Goal: Check status: Check status

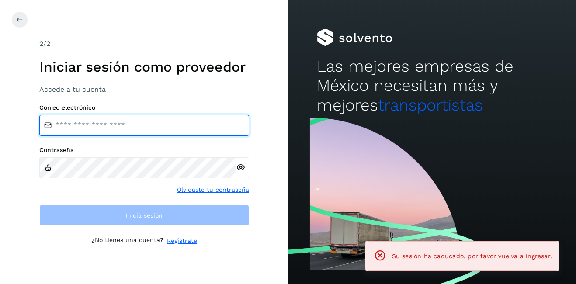
type input "**********"
click at [118, 128] on input "**********" at bounding box center [144, 125] width 210 height 21
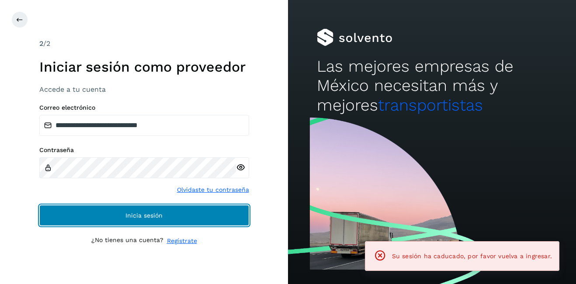
click at [149, 217] on span "Inicia sesión" at bounding box center [143, 215] width 37 height 6
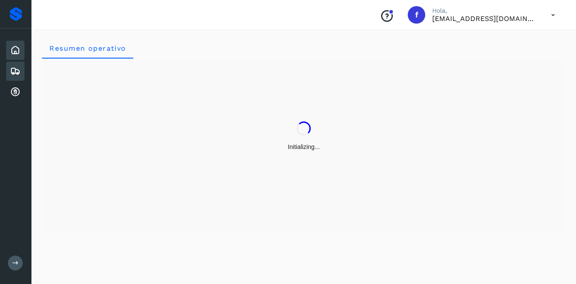
click at [13, 79] on div "Embarques" at bounding box center [15, 71] width 18 height 19
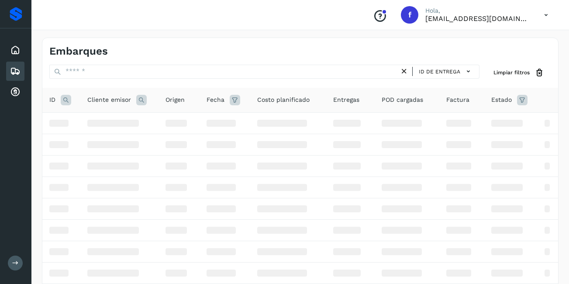
click at [11, 74] on icon at bounding box center [15, 71] width 10 height 10
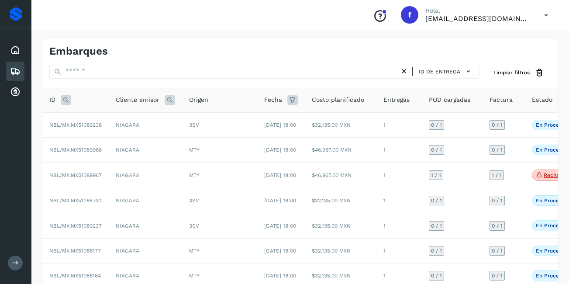
drag, startPoint x: 79, startPoint y: 80, endPoint x: 71, endPoint y: 92, distance: 14.8
click at [79, 80] on div "ID de entrega" at bounding box center [264, 73] width 430 height 16
drag, startPoint x: 69, startPoint y: 95, endPoint x: 68, endPoint y: 100, distance: 5.0
click at [69, 98] on icon at bounding box center [66, 100] width 10 height 10
click at [67, 102] on icon at bounding box center [66, 100] width 10 height 10
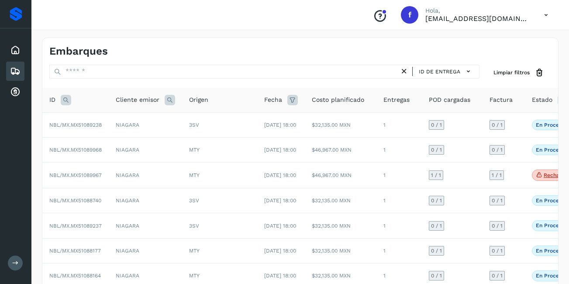
click at [63, 98] on icon at bounding box center [66, 100] width 10 height 10
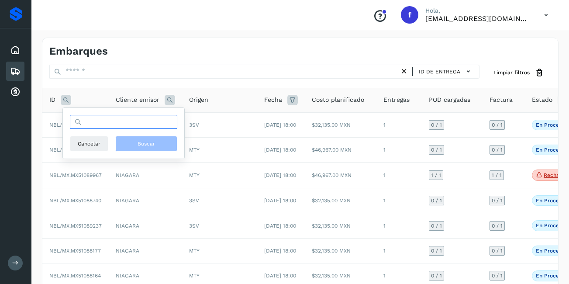
click at [96, 124] on input "text" at bounding box center [124, 122] width 108 height 14
type input "*"
type input "**********"
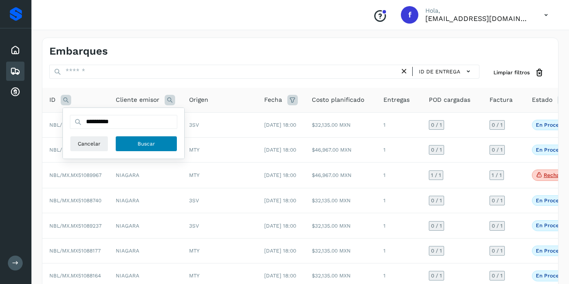
click at [142, 145] on span "Buscar" at bounding box center [146, 144] width 17 height 8
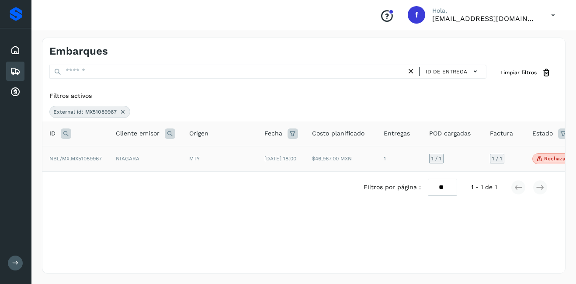
click at [110, 165] on td "NIAGARA" at bounding box center [145, 159] width 73 height 26
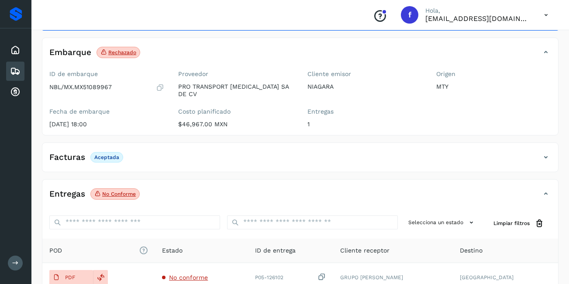
scroll to position [87, 0]
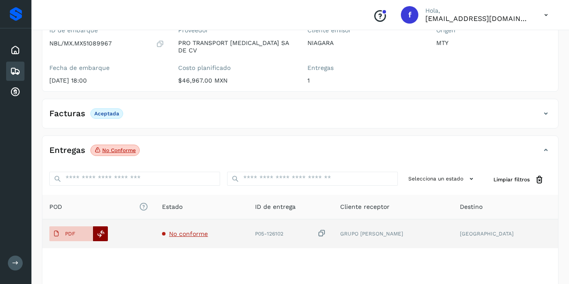
click at [101, 230] on icon at bounding box center [101, 234] width 8 height 8
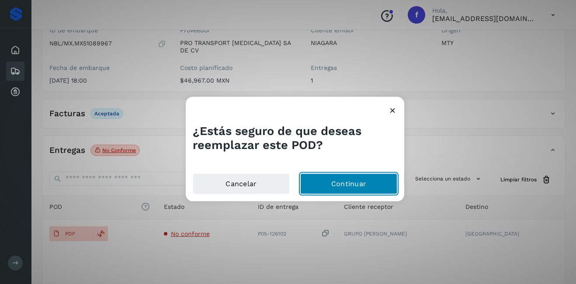
click at [363, 187] on button "Continuar" at bounding box center [348, 183] width 97 height 21
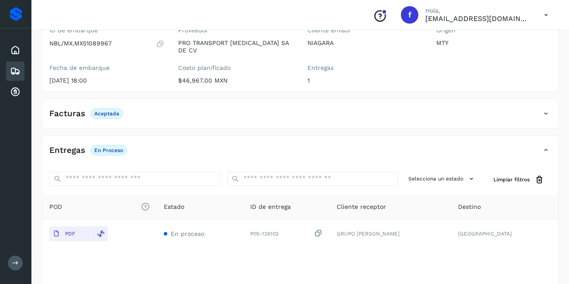
scroll to position [0, 0]
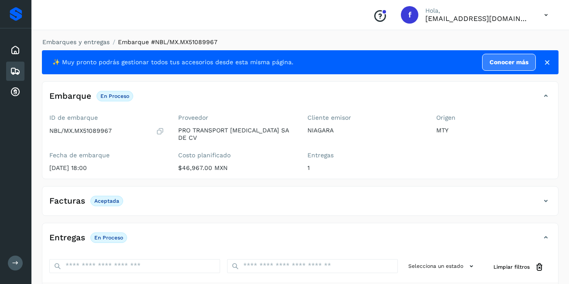
click at [11, 66] on icon at bounding box center [15, 71] width 10 height 10
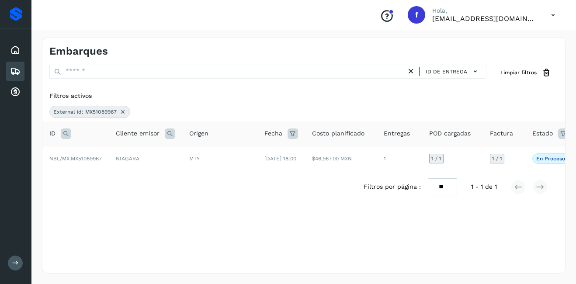
click at [120, 109] on icon at bounding box center [122, 111] width 7 height 7
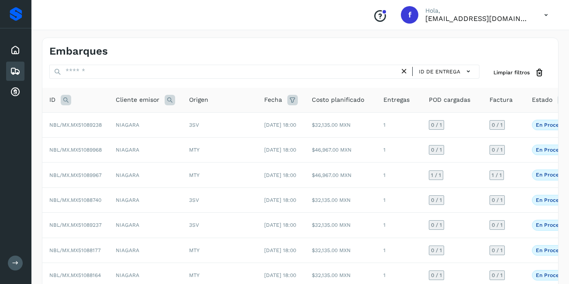
click at [66, 102] on icon at bounding box center [66, 100] width 10 height 10
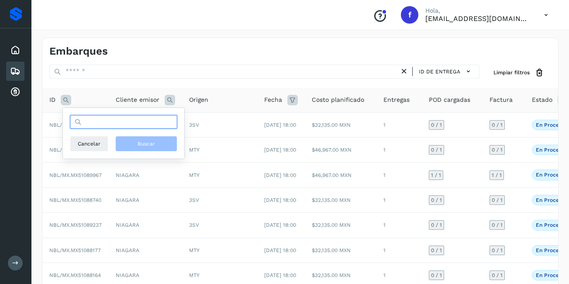
click at [99, 126] on input "text" at bounding box center [124, 122] width 108 height 14
type input "**********"
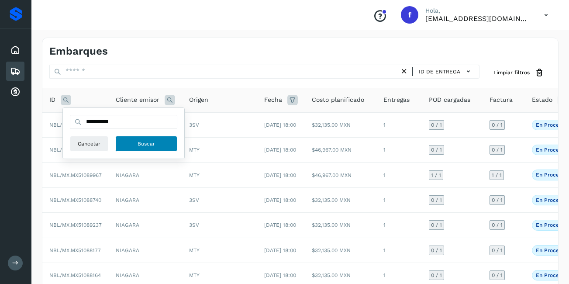
click at [160, 151] on button "Buscar" at bounding box center [146, 144] width 62 height 16
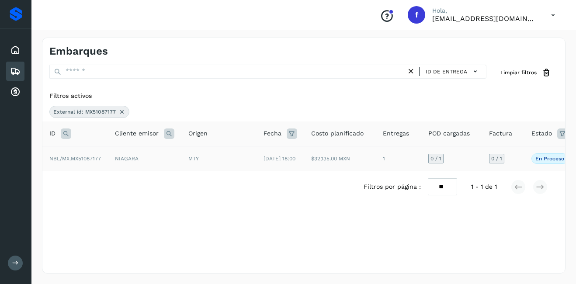
click at [366, 162] on td "$32,135.00 MXN" at bounding box center [340, 158] width 72 height 25
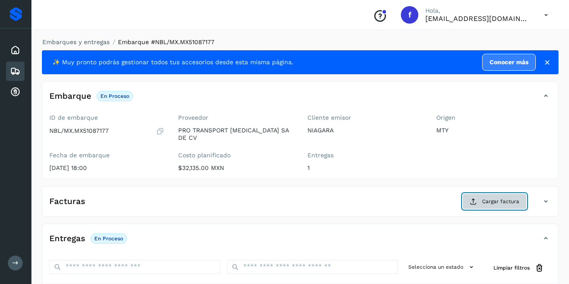
click at [493, 198] on span "Cargar factura" at bounding box center [500, 202] width 37 height 8
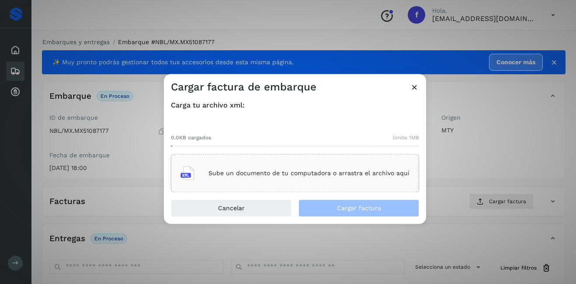
click at [250, 174] on p "Sube un documento de tu computadora o arrastra el archivo aquí" at bounding box center [308, 173] width 201 height 7
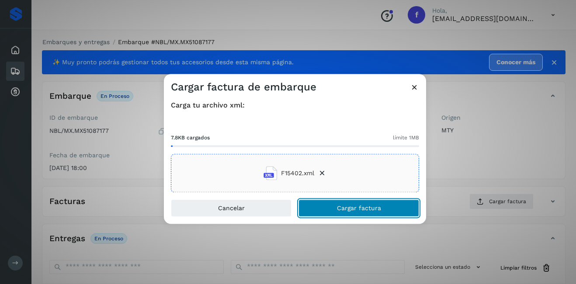
click at [344, 206] on span "Cargar factura" at bounding box center [359, 208] width 44 height 6
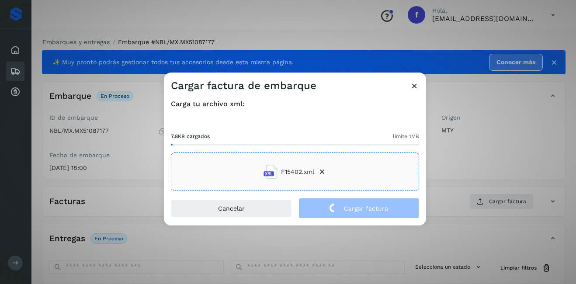
click at [465, 170] on div "Cargar factura de embarque Carga tu archivo xml: 7.8KB cargados límite 1MB F154…" at bounding box center [288, 142] width 576 height 284
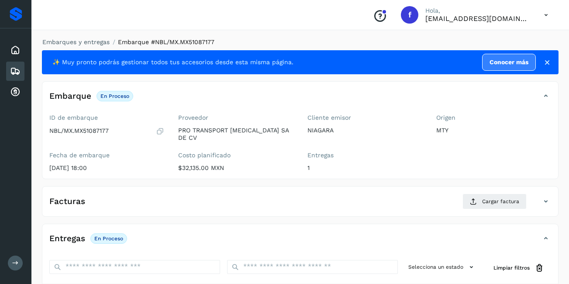
scroll to position [87, 0]
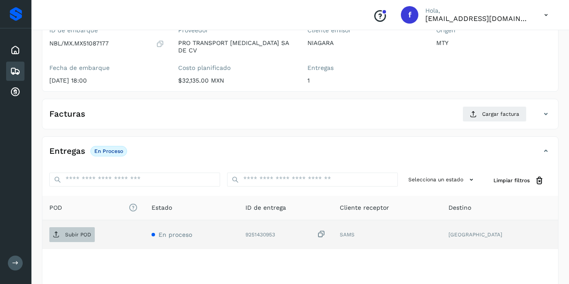
click at [74, 228] on span "Subir POD" at bounding box center [71, 235] width 45 height 14
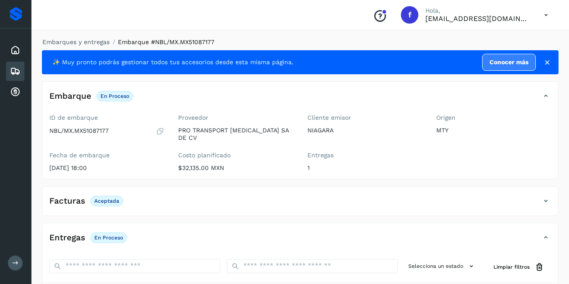
scroll to position [131, 0]
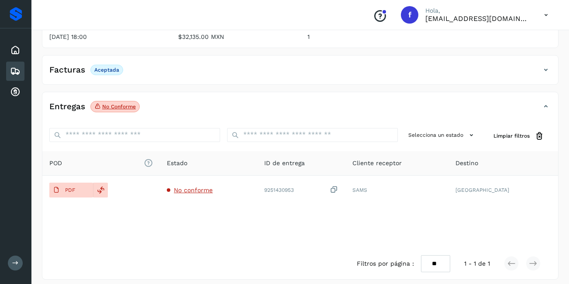
click at [21, 71] on div "Embarques" at bounding box center [15, 71] width 18 height 19
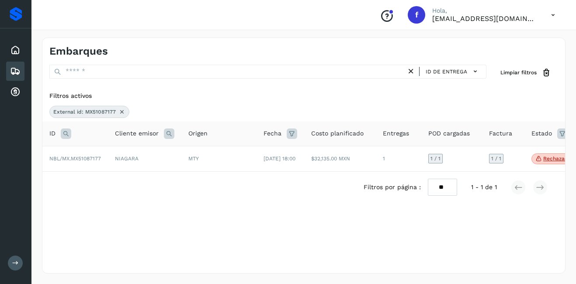
click at [121, 112] on icon at bounding box center [121, 111] width 7 height 7
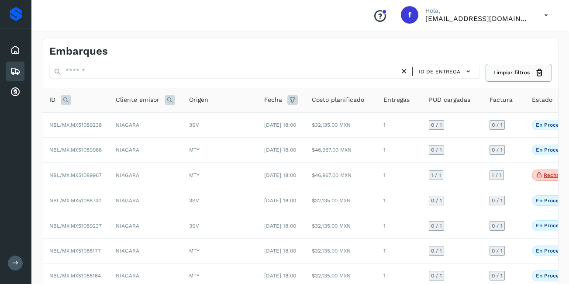
click at [512, 69] on span "Limpiar filtros" at bounding box center [512, 73] width 36 height 8
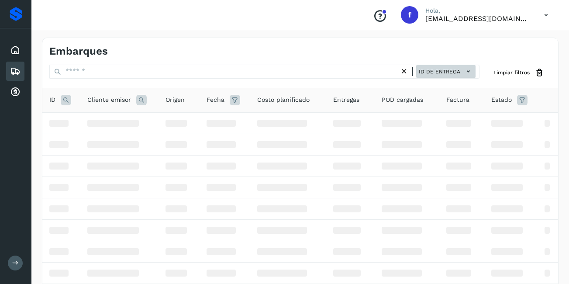
click at [454, 70] on span "ID de entrega" at bounding box center [440, 72] width 42 height 8
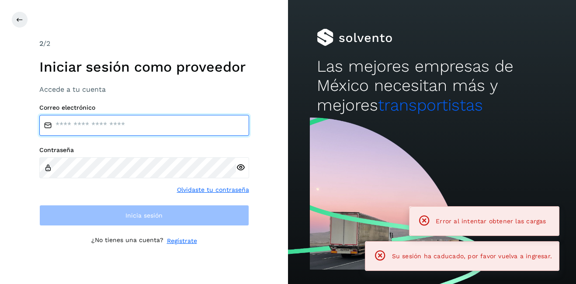
type input "**********"
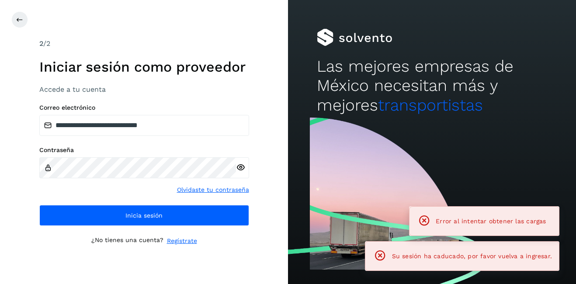
click at [28, 18] on div at bounding box center [299, 19] width 576 height 17
click at [23, 20] on icon at bounding box center [19, 19] width 7 height 7
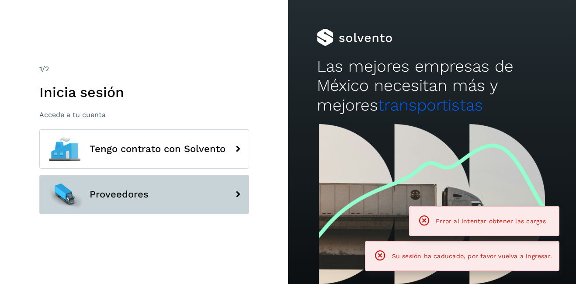
click at [142, 197] on span "Proveedores" at bounding box center [119, 194] width 59 height 10
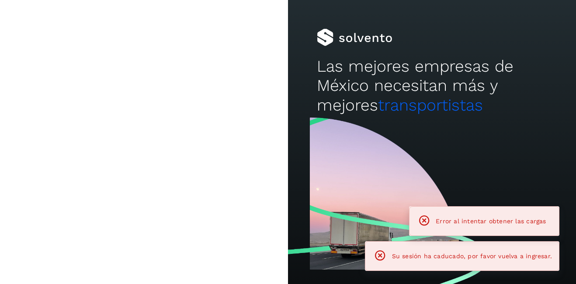
type input "**********"
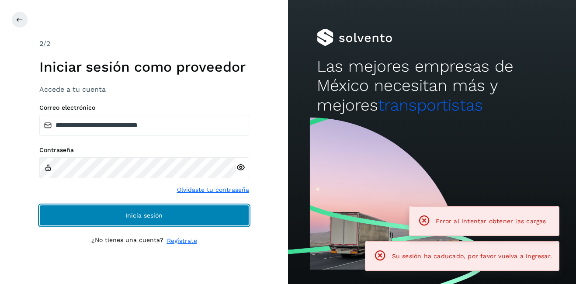
click at [143, 222] on button "Inicia sesión" at bounding box center [144, 215] width 210 height 21
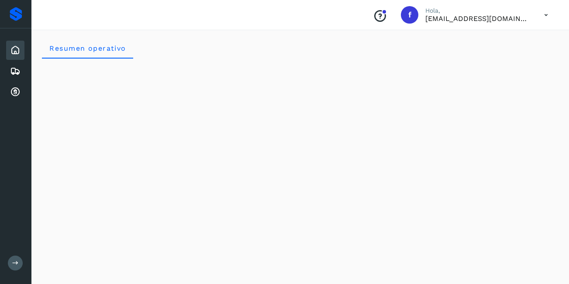
drag, startPoint x: 302, startPoint y: 49, endPoint x: 312, endPoint y: 59, distance: 13.9
click at [302, 49] on div "Resumen operativo" at bounding box center [300, 48] width 517 height 21
drag, startPoint x: 440, startPoint y: 45, endPoint x: 427, endPoint y: 44, distance: 13.1
click at [431, 44] on div "Resumen operativo" at bounding box center [300, 48] width 517 height 21
click at [11, 69] on icon at bounding box center [15, 71] width 10 height 10
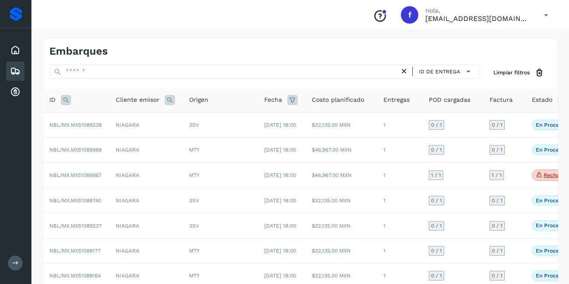
click at [542, 104] on span "Estado" at bounding box center [542, 99] width 21 height 9
click at [542, 101] on span "Estado" at bounding box center [542, 99] width 21 height 9
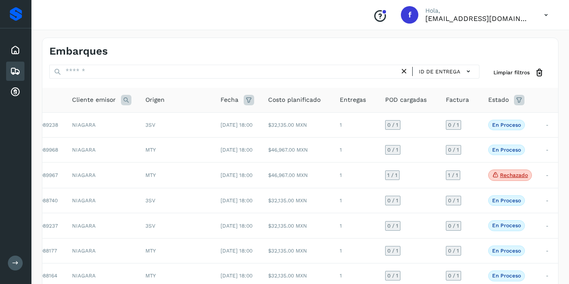
click at [516, 100] on icon at bounding box center [519, 100] width 10 height 10
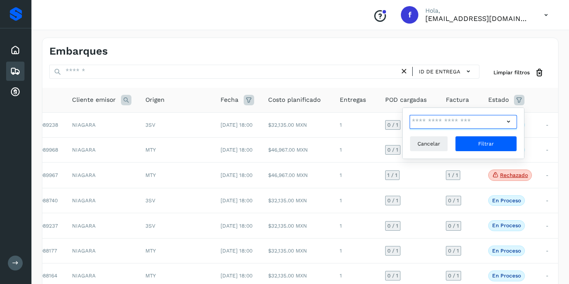
click at [503, 122] on input "text" at bounding box center [457, 122] width 94 height 14
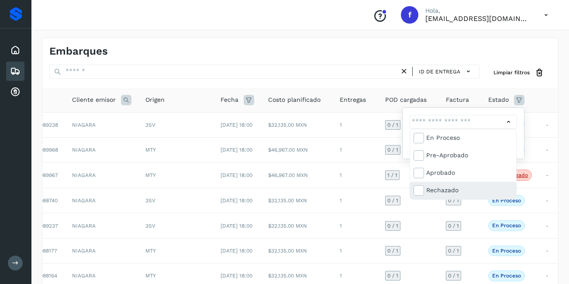
click at [448, 190] on div "Rechazado" at bounding box center [470, 190] width 87 height 10
type input "**********"
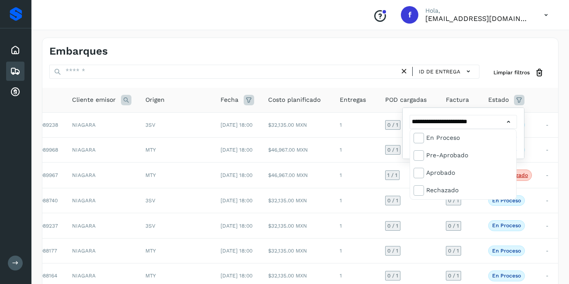
click at [518, 139] on div at bounding box center [284, 142] width 569 height 284
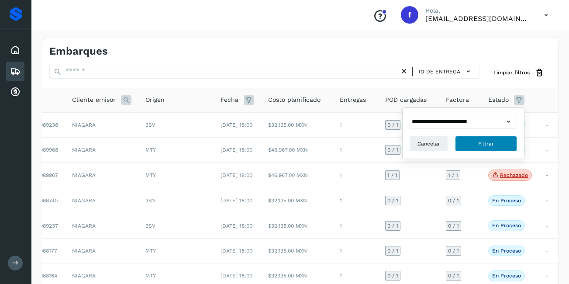
click at [478, 146] on button "Filtrar" at bounding box center [486, 144] width 62 height 16
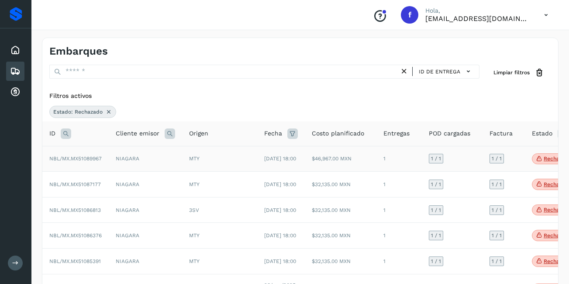
scroll to position [87, 0]
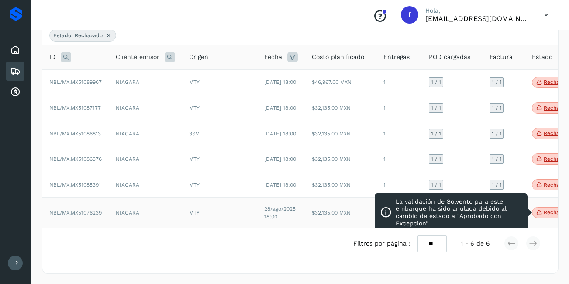
click at [544, 219] on span "Rechazado" at bounding box center [554, 212] width 44 height 11
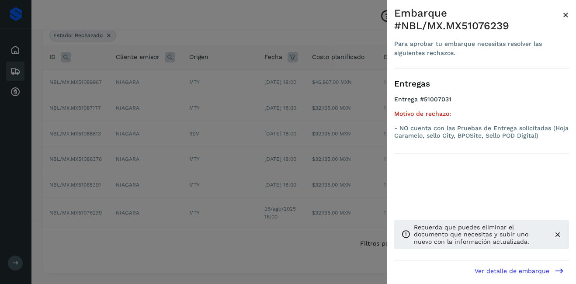
click at [564, 10] on span "×" at bounding box center [565, 15] width 7 height 12
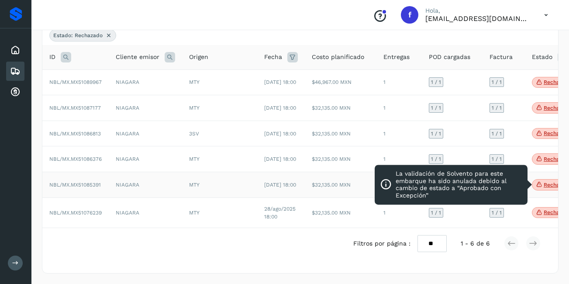
click at [545, 188] on p "Rechazado" at bounding box center [558, 185] width 28 height 6
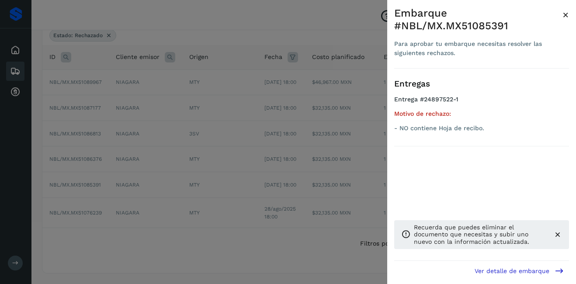
click at [563, 12] on span "×" at bounding box center [565, 15] width 7 height 12
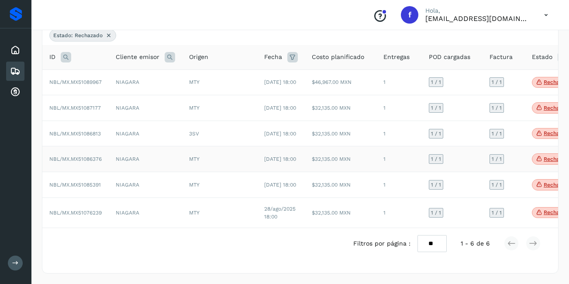
scroll to position [106, 0]
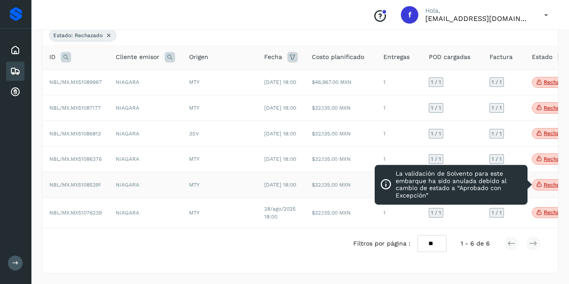
click at [548, 182] on p "Rechazado" at bounding box center [558, 185] width 28 height 6
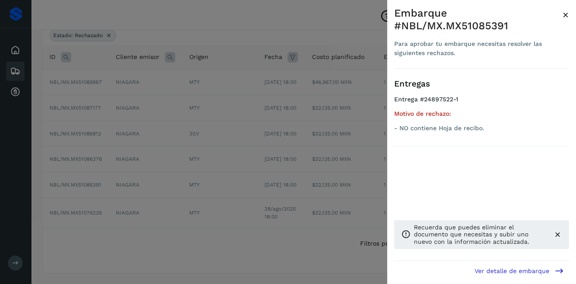
click at [565, 16] on span "×" at bounding box center [565, 15] width 7 height 12
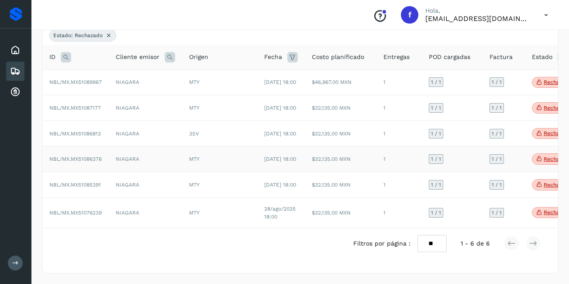
click at [536, 153] on span "Rechazado" at bounding box center [554, 158] width 44 height 11
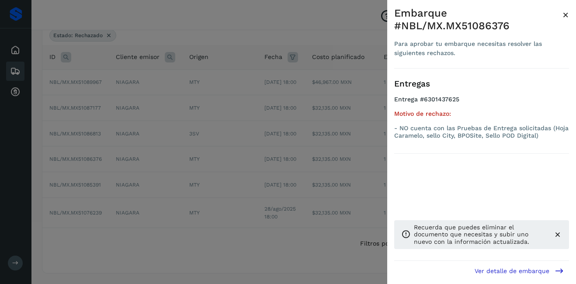
click at [562, 13] on span "×" at bounding box center [565, 15] width 7 height 12
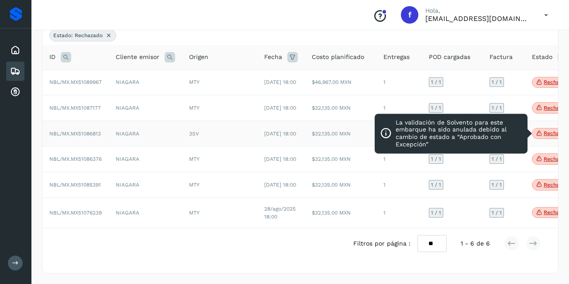
click at [545, 130] on p "Rechazado" at bounding box center [558, 133] width 28 height 6
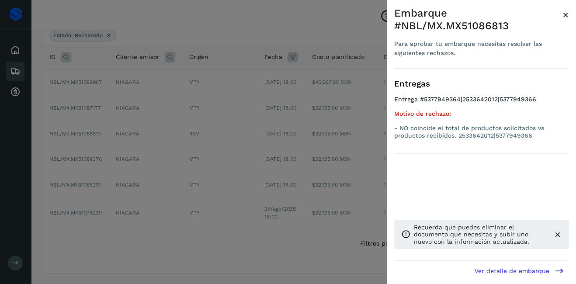
click at [565, 17] on span "×" at bounding box center [565, 15] width 7 height 12
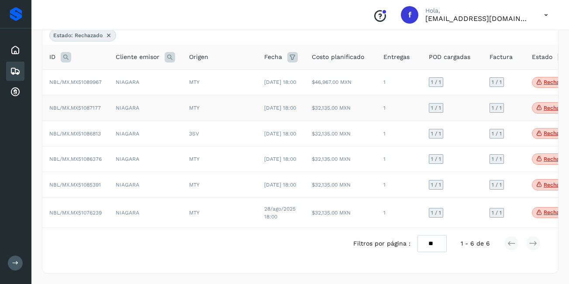
click at [542, 104] on icon at bounding box center [539, 108] width 7 height 8
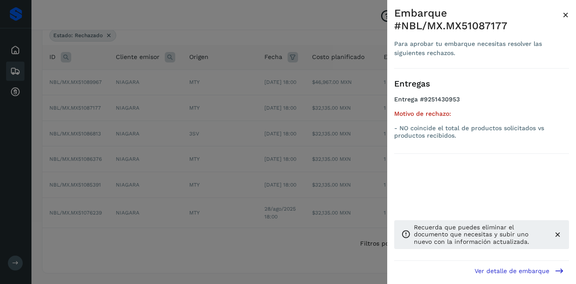
click at [566, 13] on span "×" at bounding box center [565, 15] width 7 height 12
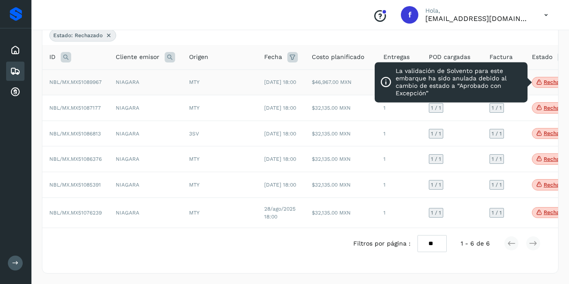
click at [535, 77] on span "Rechazado" at bounding box center [554, 82] width 44 height 11
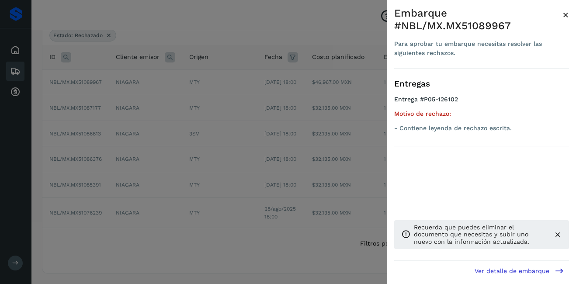
click at [569, 14] on div "Embarque #NBL/MX.MX51089967 Para aprobar tu embarque necesitas resolver las sig…" at bounding box center [481, 149] width 189 height 298
click at [563, 14] on span "×" at bounding box center [565, 15] width 7 height 12
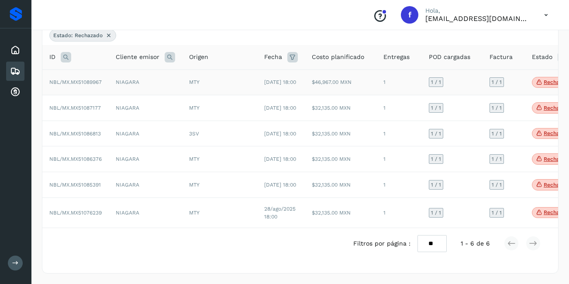
click at [315, 69] on td "$46,967.00 MXN" at bounding box center [341, 82] width 72 height 26
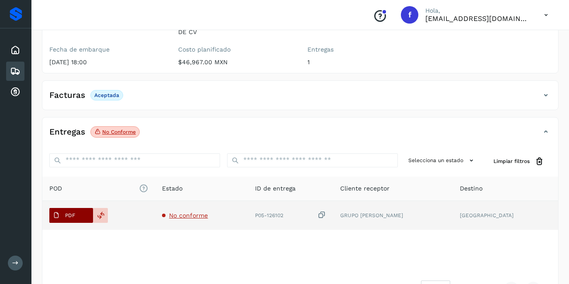
click at [68, 212] on p "PDF" at bounding box center [70, 215] width 10 height 6
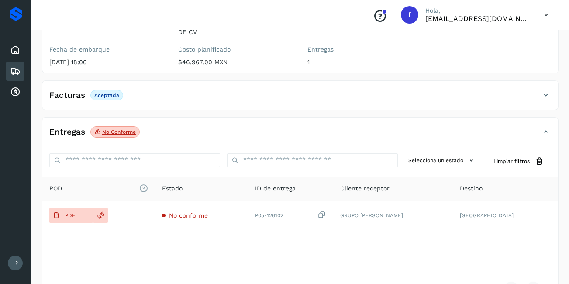
click at [8, 75] on div "Embarques" at bounding box center [15, 71] width 18 height 19
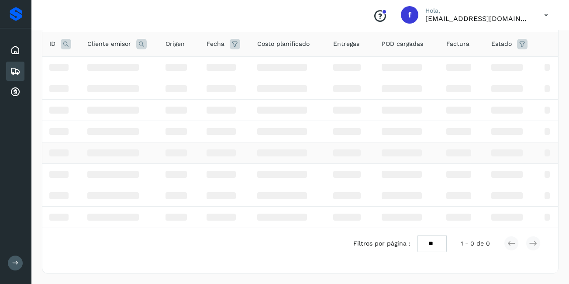
scroll to position [106, 0]
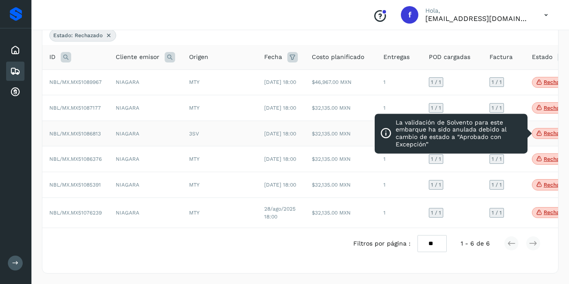
click at [547, 130] on p "Rechazado" at bounding box center [558, 133] width 28 height 6
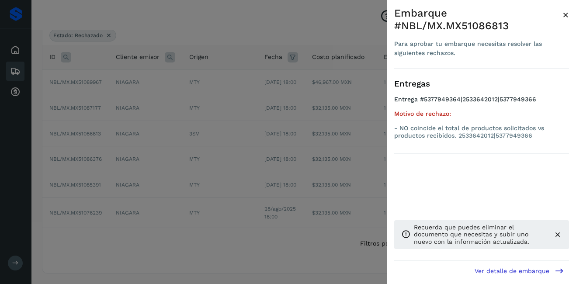
click at [313, 226] on div at bounding box center [288, 142] width 576 height 284
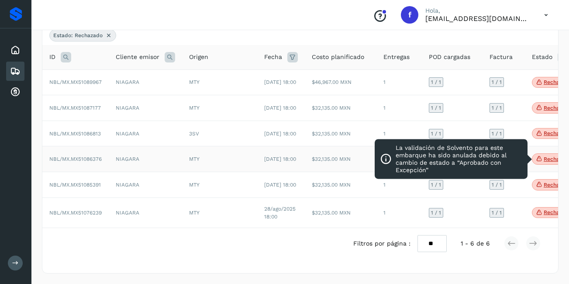
click at [548, 156] on p "Rechazado" at bounding box center [558, 159] width 28 height 6
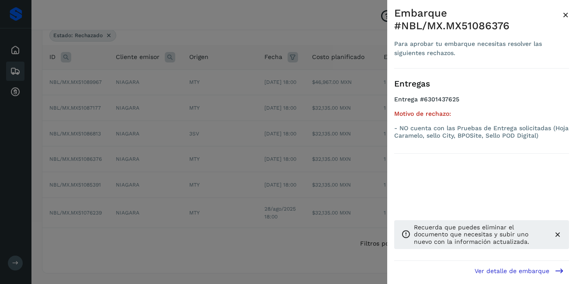
drag, startPoint x: 564, startPoint y: 14, endPoint x: 564, endPoint y: 19, distance: 4.4
click at [564, 14] on span "×" at bounding box center [565, 15] width 7 height 12
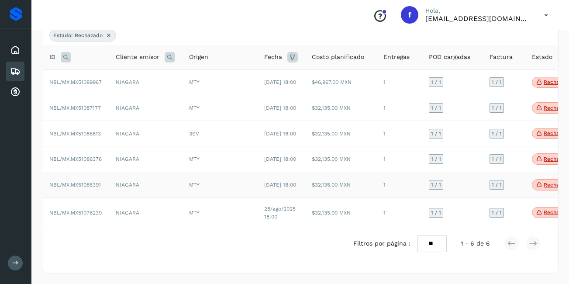
click at [544, 182] on p "Rechazado" at bounding box center [558, 185] width 28 height 6
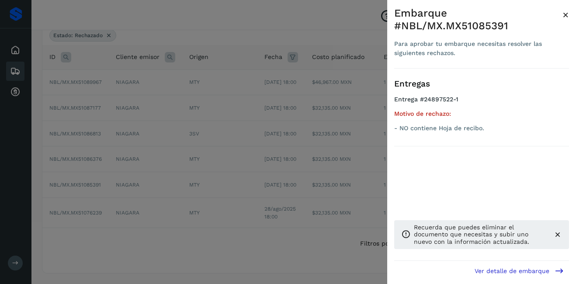
click at [566, 12] on span "×" at bounding box center [565, 15] width 7 height 12
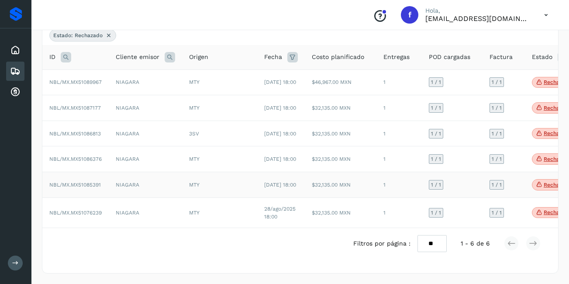
click at [389, 175] on td "1" at bounding box center [399, 185] width 45 height 26
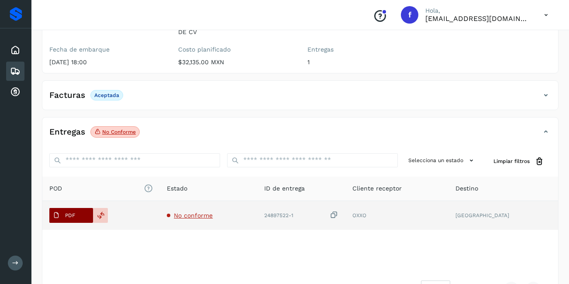
click at [67, 212] on p "PDF" at bounding box center [70, 215] width 10 height 6
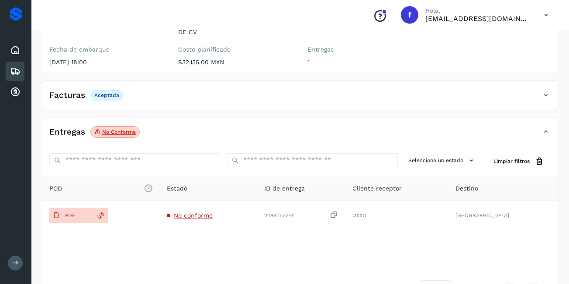
click at [10, 76] on icon at bounding box center [15, 71] width 10 height 10
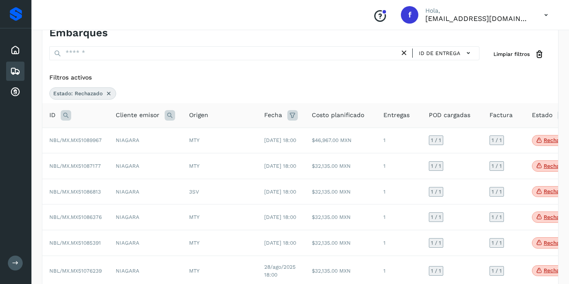
scroll to position [106, 0]
